Goal: Information Seeking & Learning: Learn about a topic

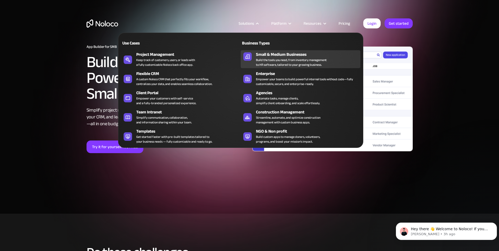
click at [267, 57] on div "Small & Medium Businesses" at bounding box center [309, 54] width 107 height 6
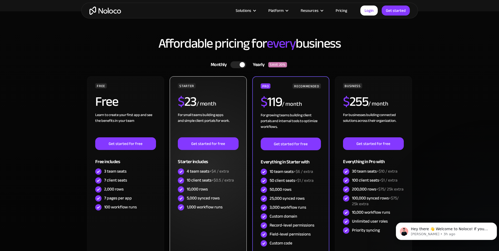
scroll to position [1447, 0]
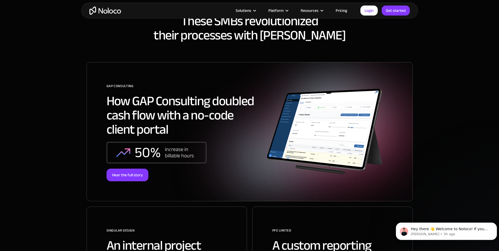
drag, startPoint x: 194, startPoint y: 76, endPoint x: 196, endPoint y: 86, distance: 10.7
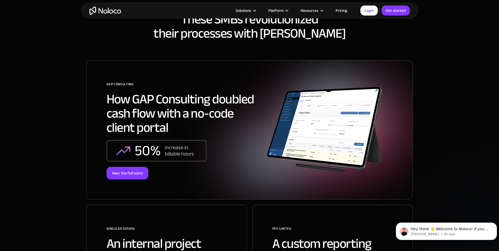
click at [290, 112] on img at bounding box center [325, 130] width 119 height 98
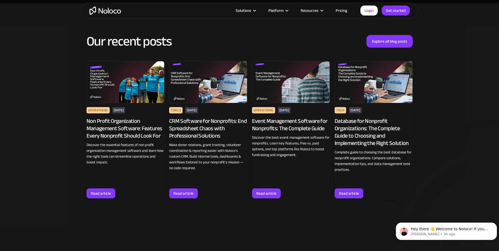
scroll to position [2130, 0]
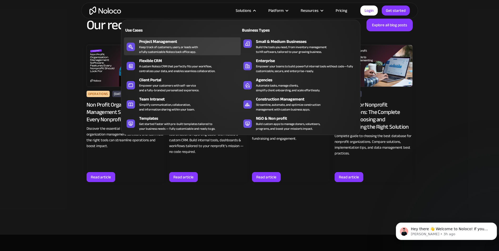
click at [199, 42] on div "Project Management" at bounding box center [191, 41] width 104 height 6
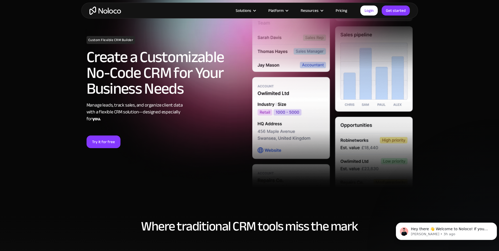
scroll to position [40, 0]
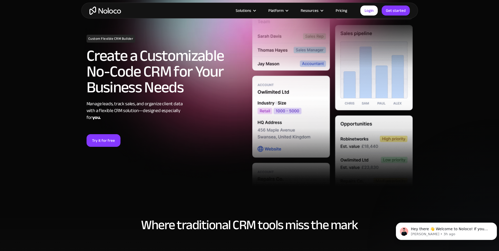
drag, startPoint x: 200, startPoint y: 96, endPoint x: 195, endPoint y: 103, distance: 9.1
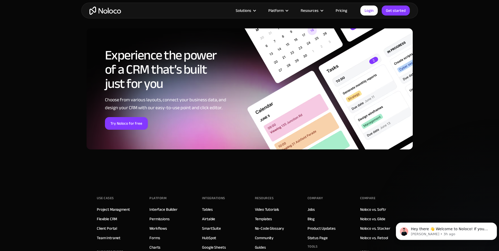
scroll to position [2092, 0]
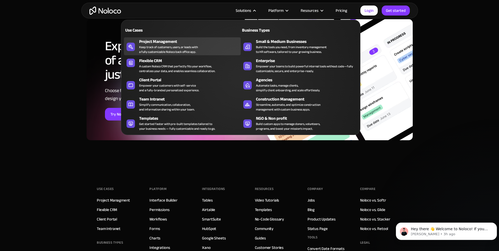
click at [192, 42] on div "Project Management" at bounding box center [191, 41] width 104 height 6
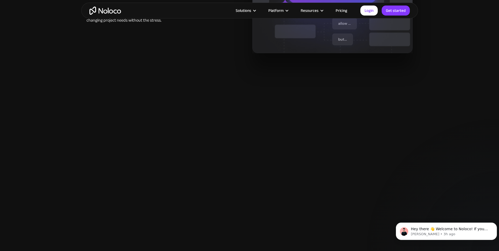
scroll to position [526, 0]
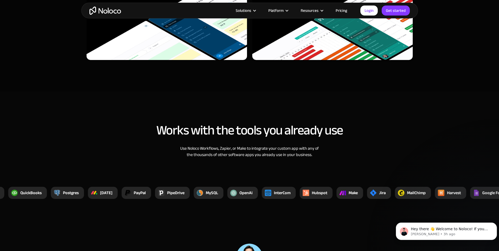
scroll to position [1921, 0]
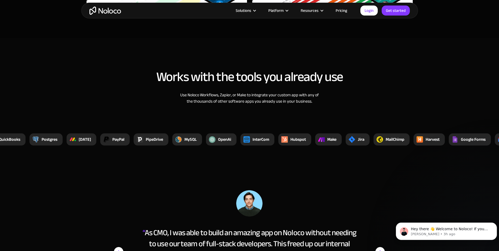
click at [346, 11] on link "Pricing" at bounding box center [341, 10] width 25 height 7
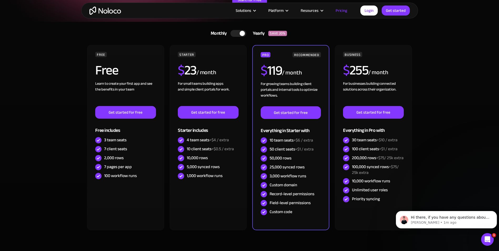
scroll to position [105, 0]
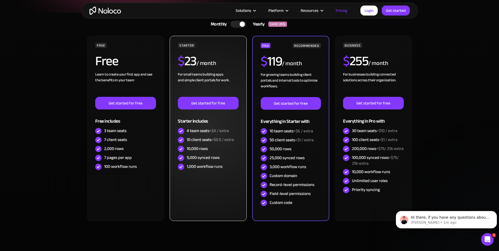
click at [230, 129] on div "4 team seats +$4 / extra" at bounding box center [208, 131] width 61 height 9
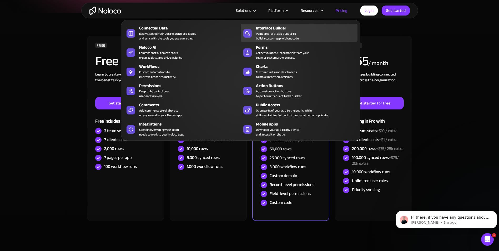
click at [283, 32] on div "Point-and-click app builder to build a custom app without code." at bounding box center [277, 35] width 43 height 9
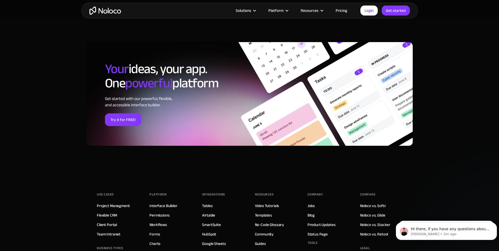
scroll to position [1684, 0]
